Goal: Find specific page/section: Find specific page/section

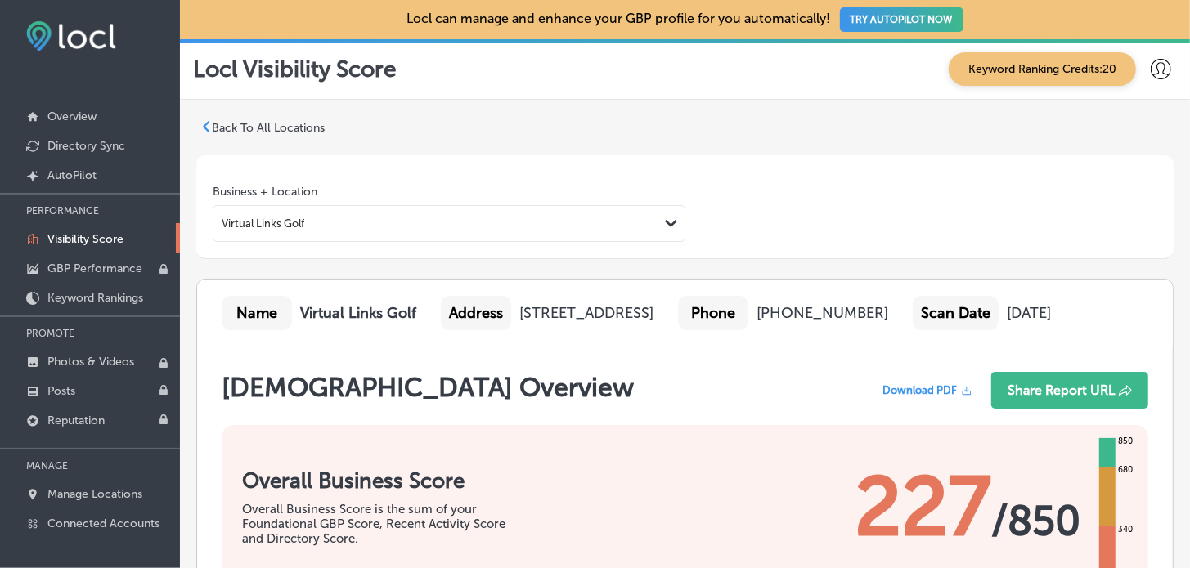
click at [222, 125] on p "Back To All Locations" at bounding box center [268, 128] width 113 height 14
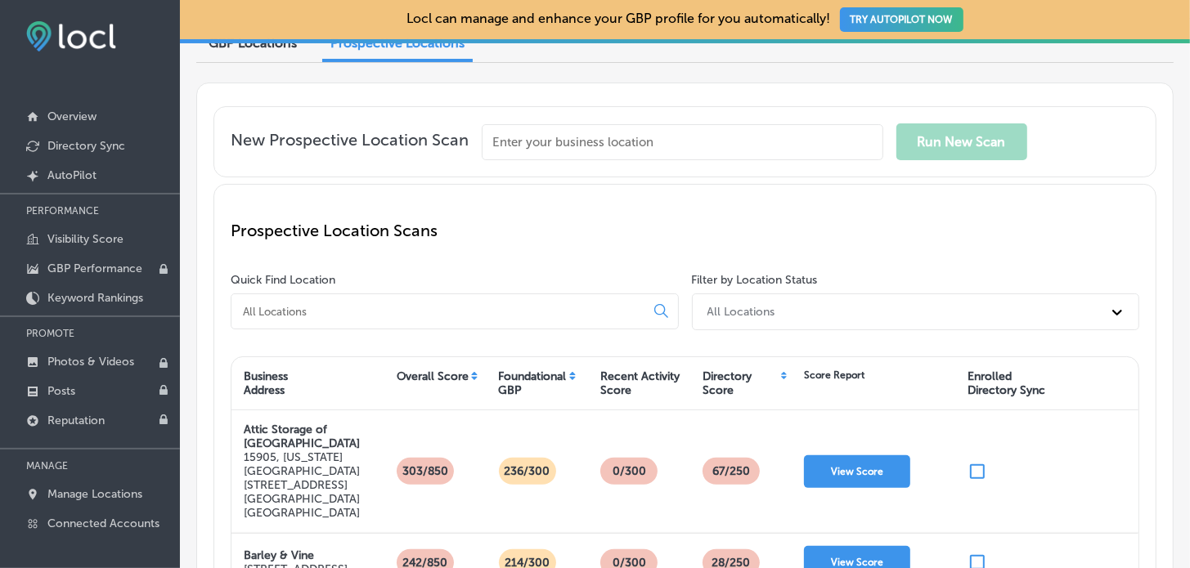
scroll to position [163, 0]
